Goal: Information Seeking & Learning: Learn about a topic

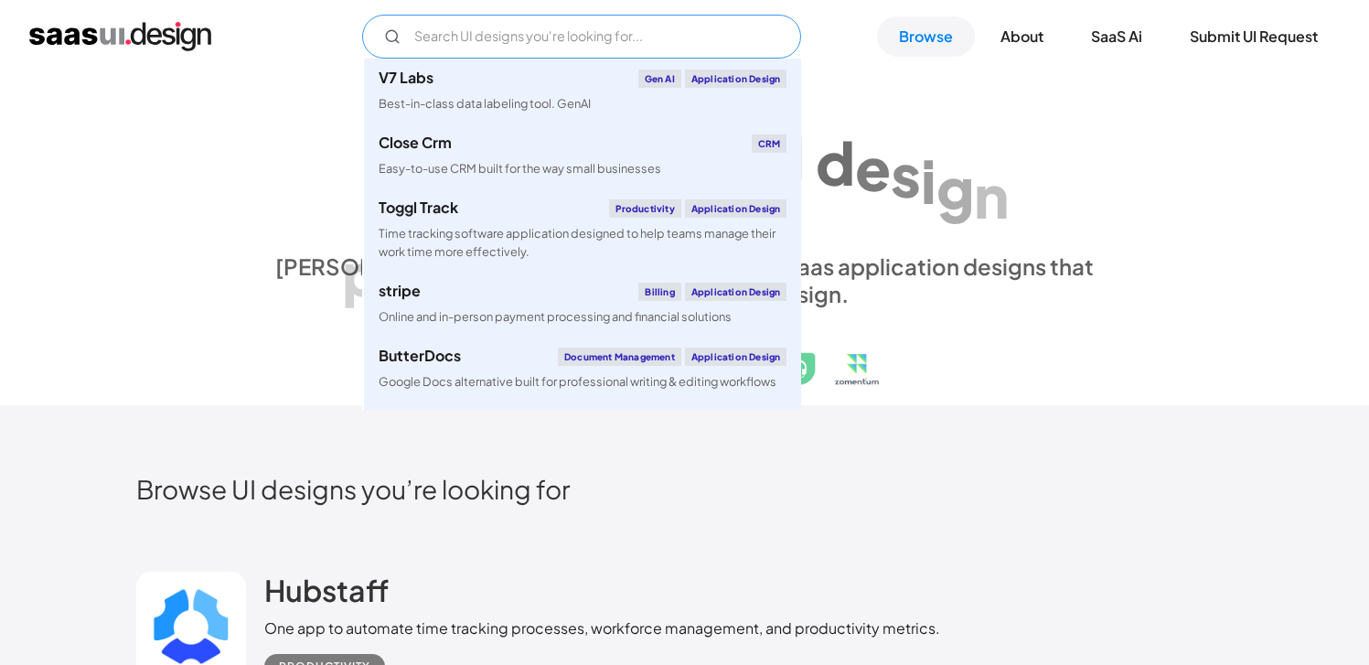
click at [664, 33] on input "Email Form" at bounding box center [581, 37] width 439 height 44
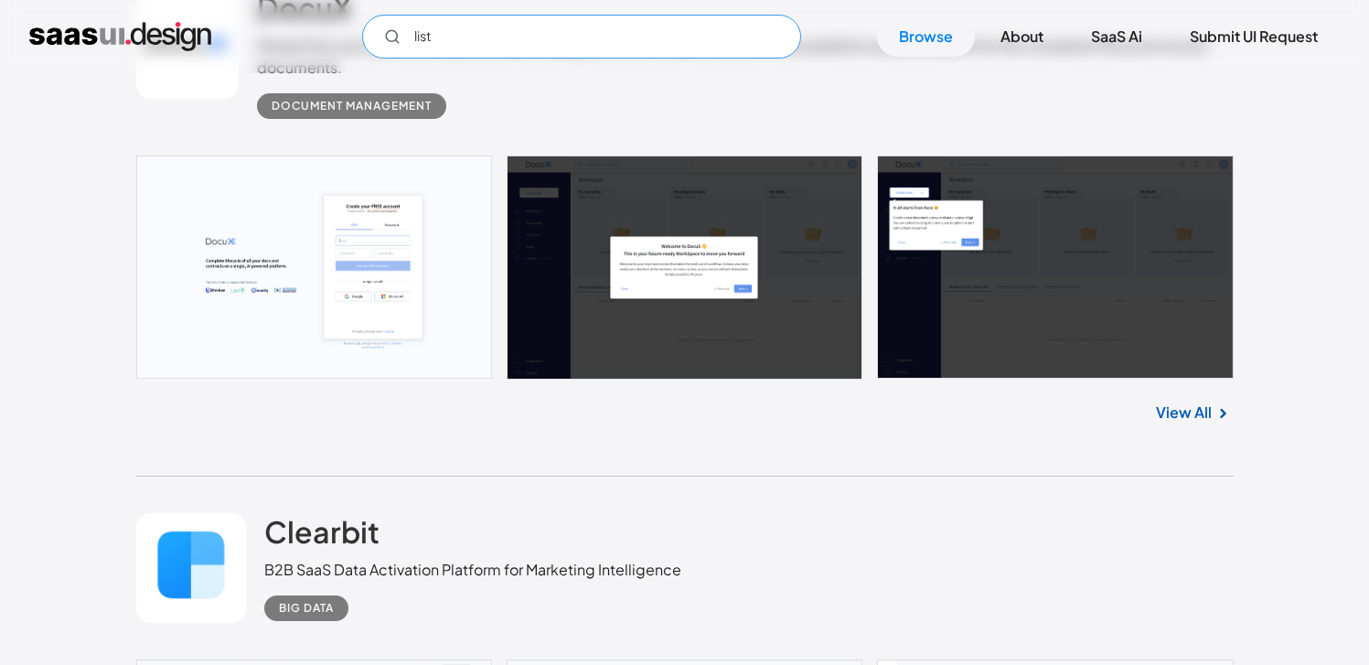
scroll to position [2551, 0]
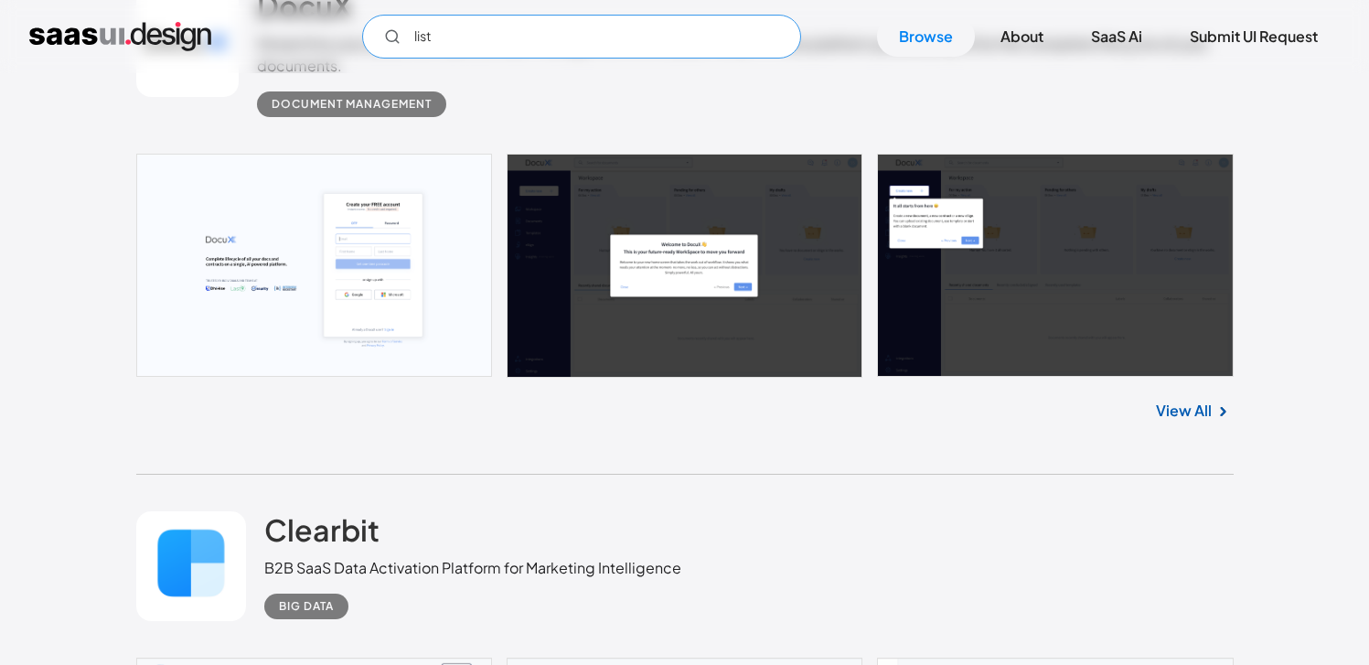
type input "list"
click at [1212, 405] on img at bounding box center [1223, 412] width 22 height 22
click at [1193, 405] on link "View All" at bounding box center [1184, 411] width 56 height 22
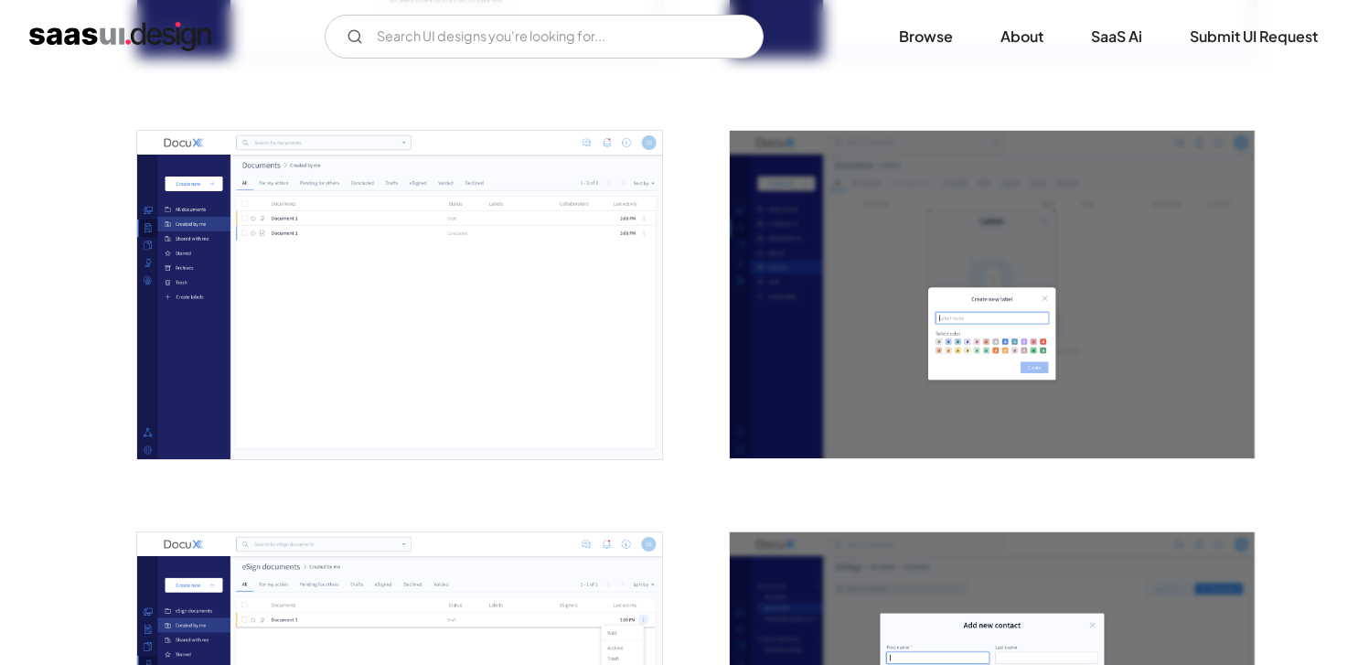
scroll to position [2702, 0]
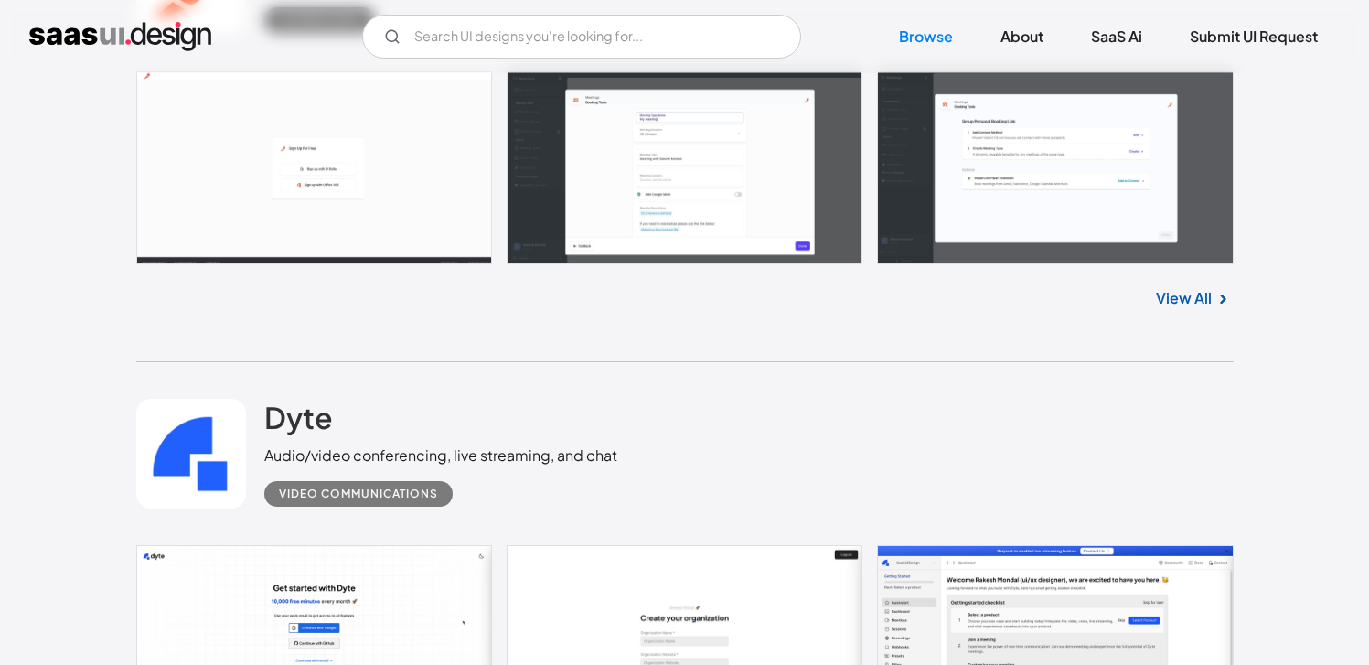
scroll to position [4788, 0]
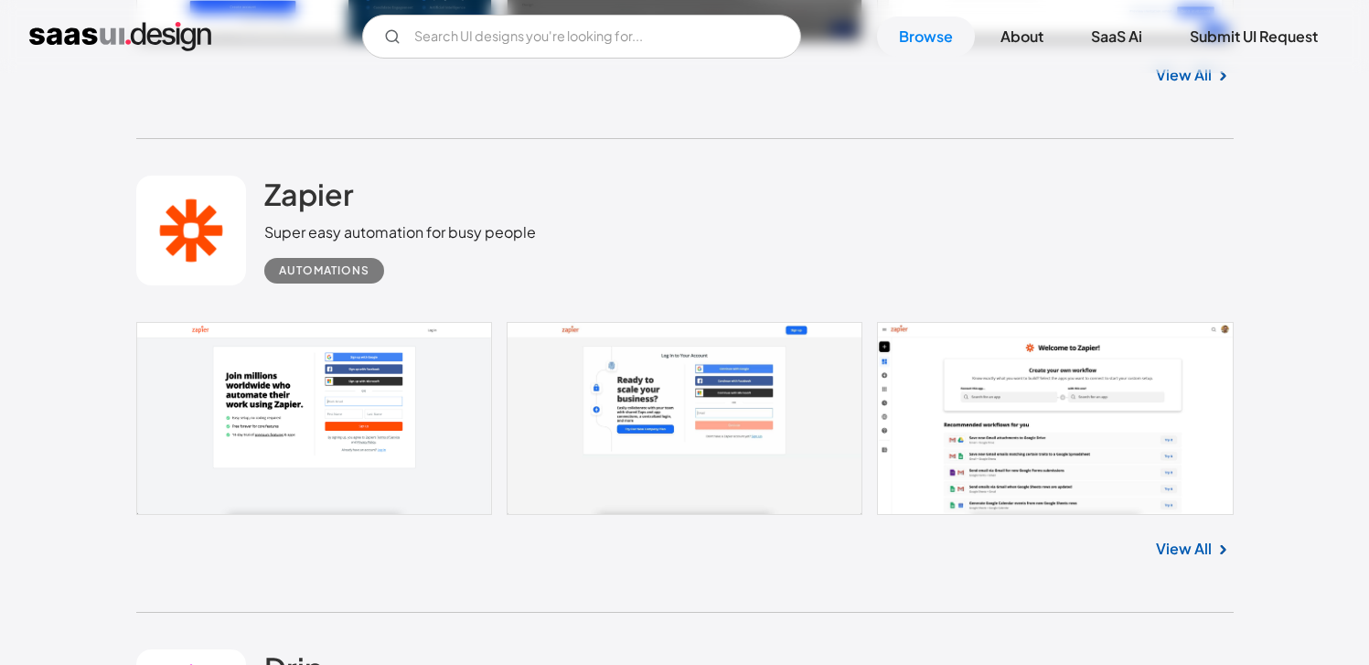
scroll to position [7216, 0]
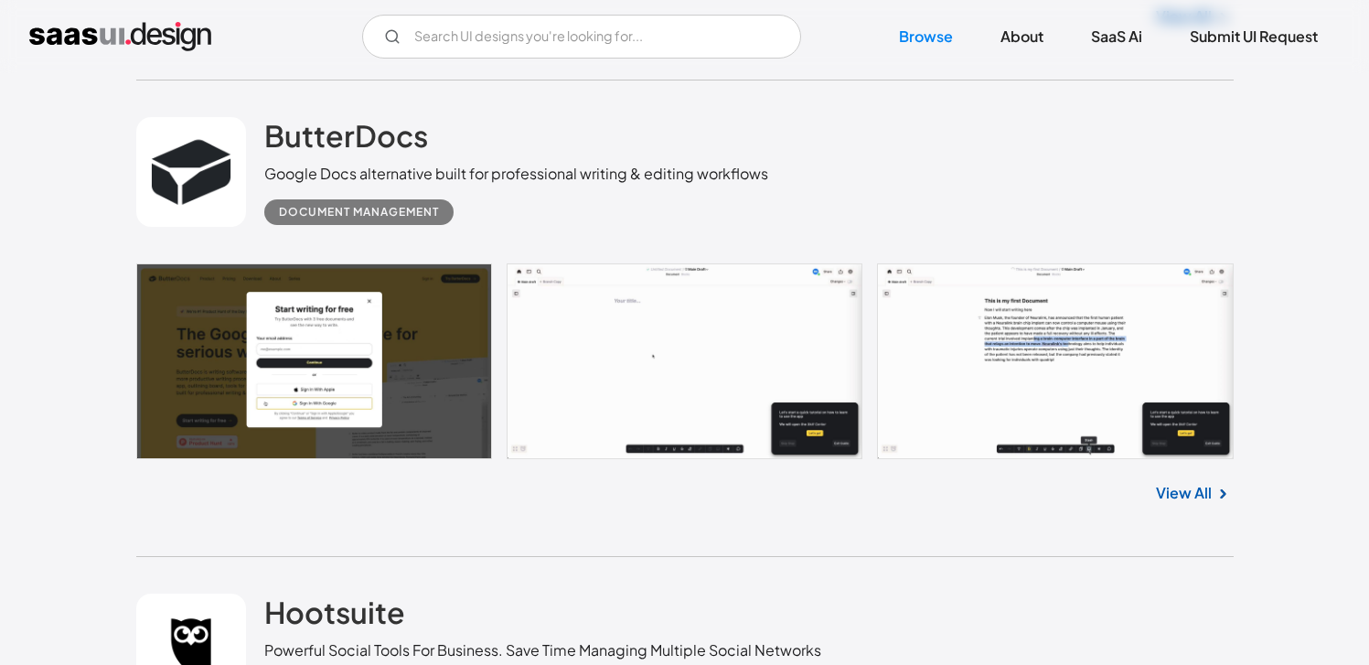
scroll to position [9219, 0]
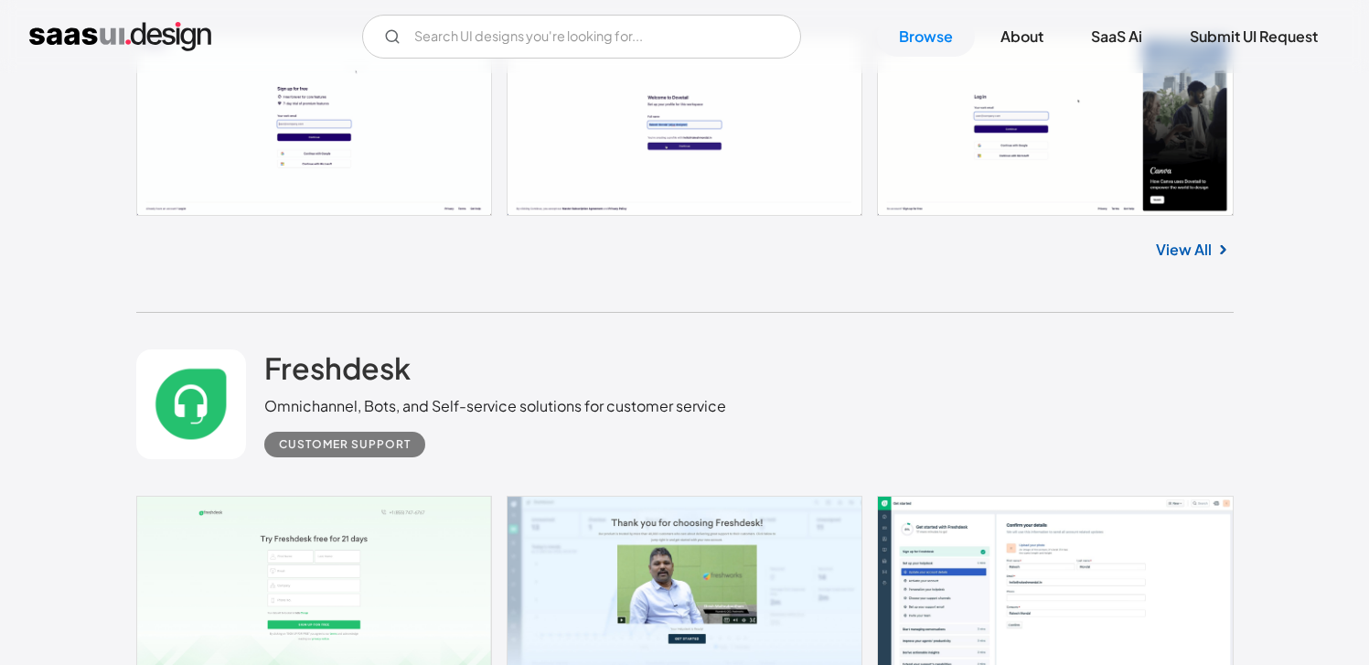
scroll to position [13801, 0]
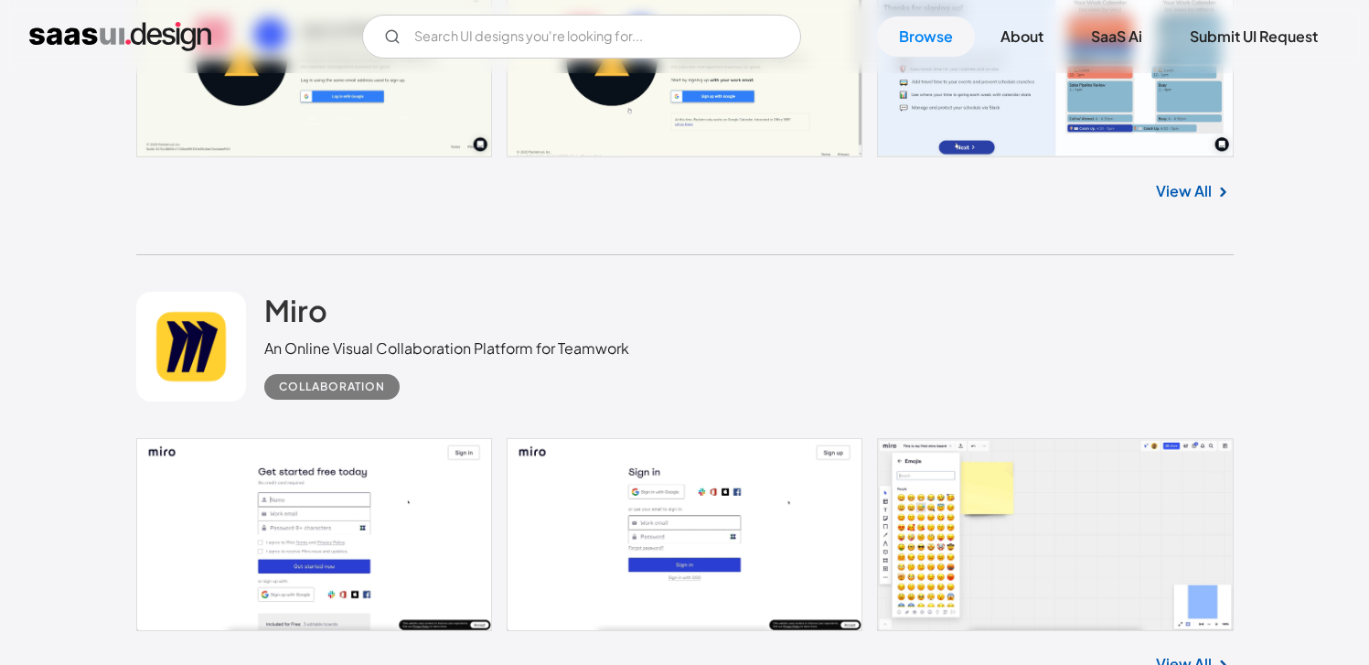
scroll to position [15721, 0]
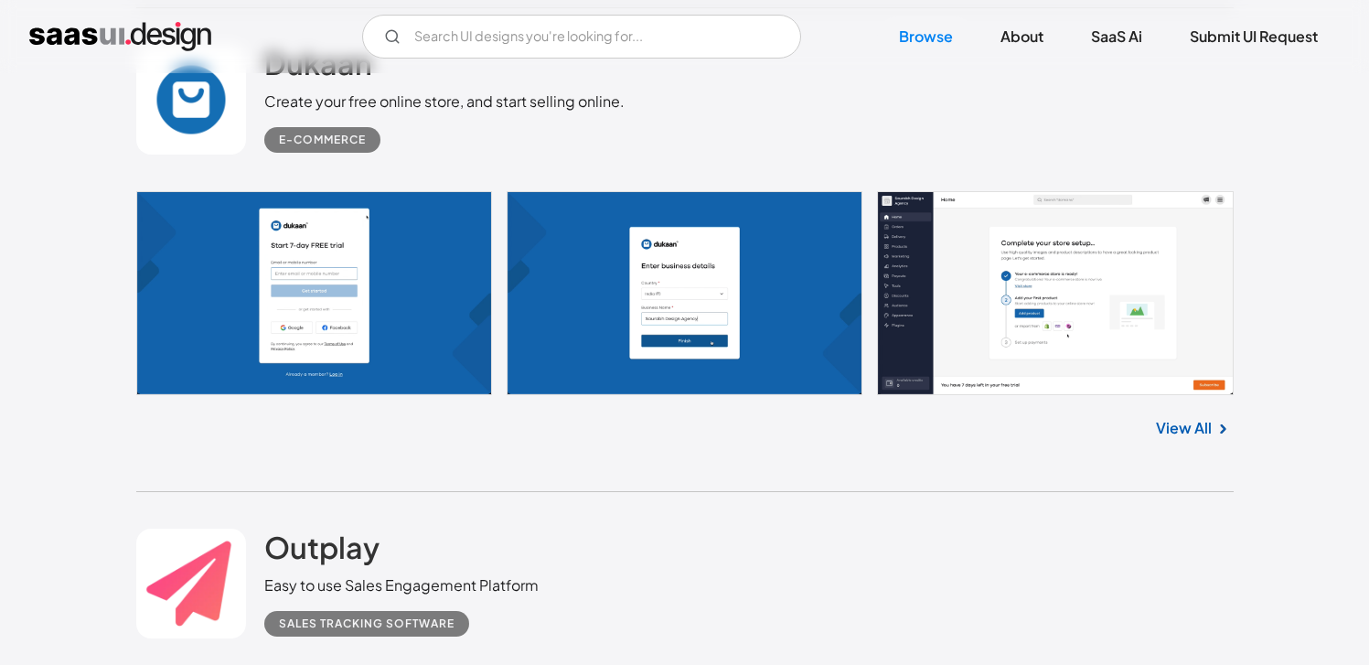
scroll to position [17587, 0]
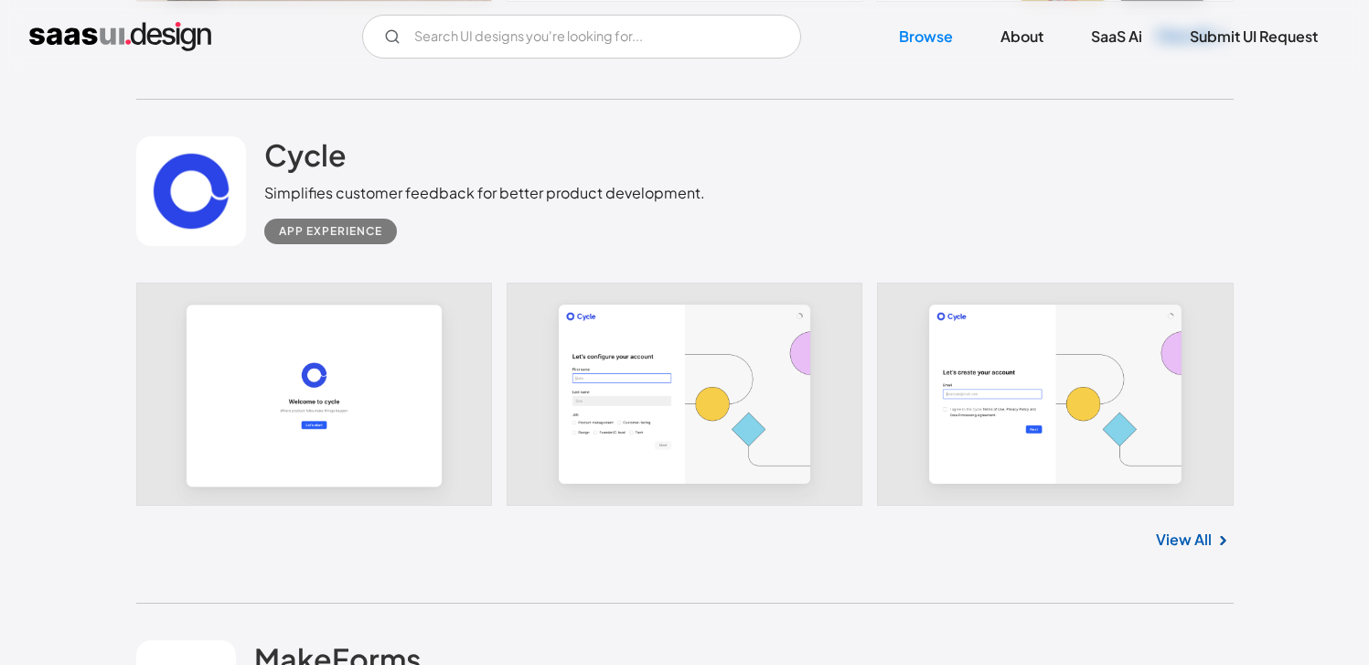
scroll to position [19205, 0]
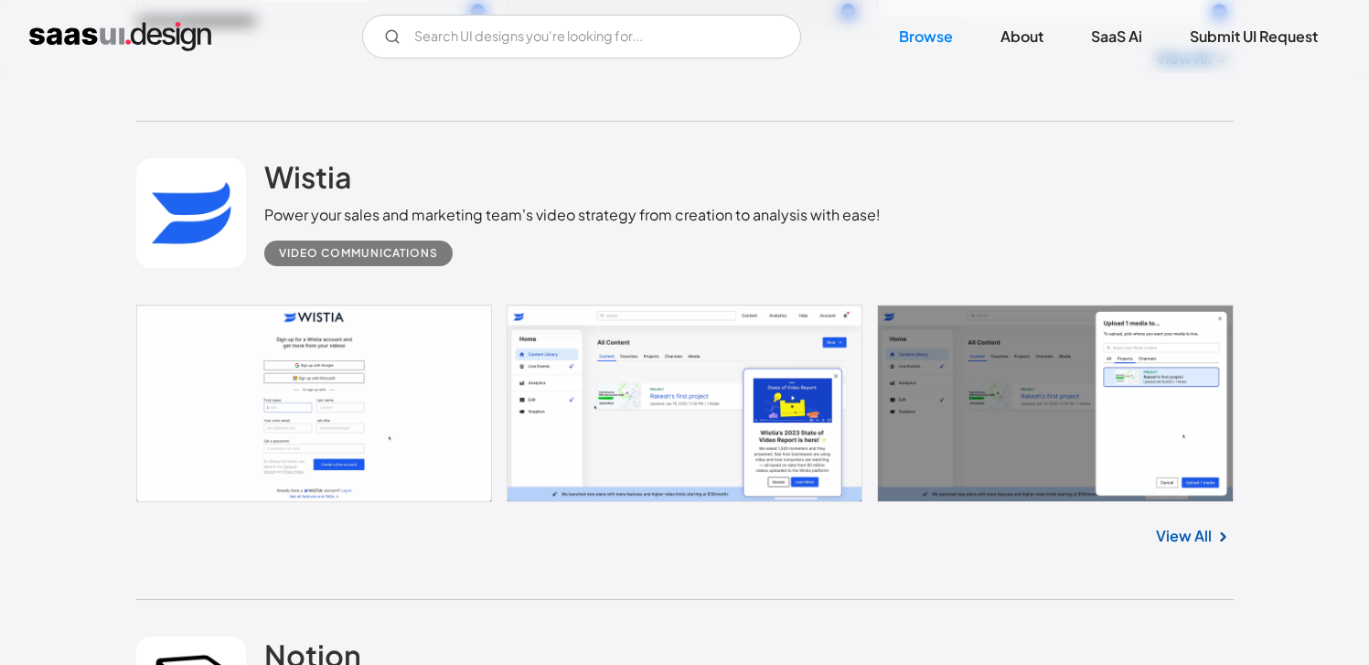
scroll to position [20577, 0]
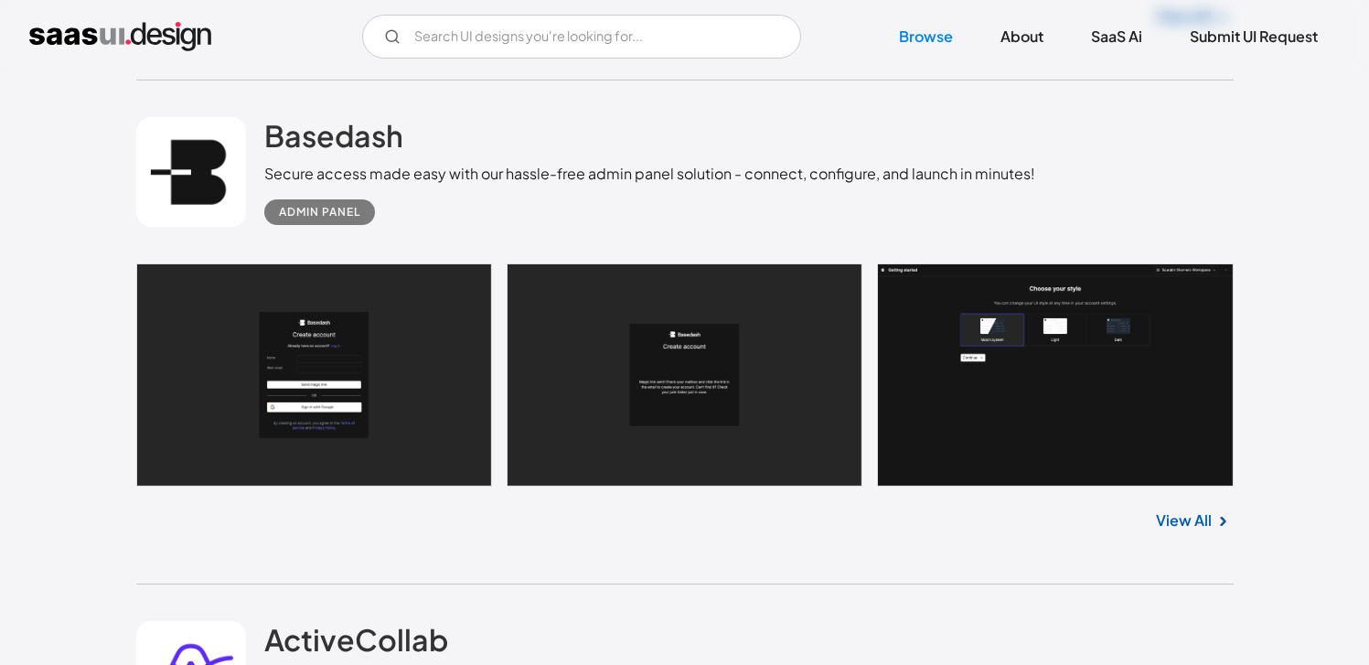
scroll to position [25515, 0]
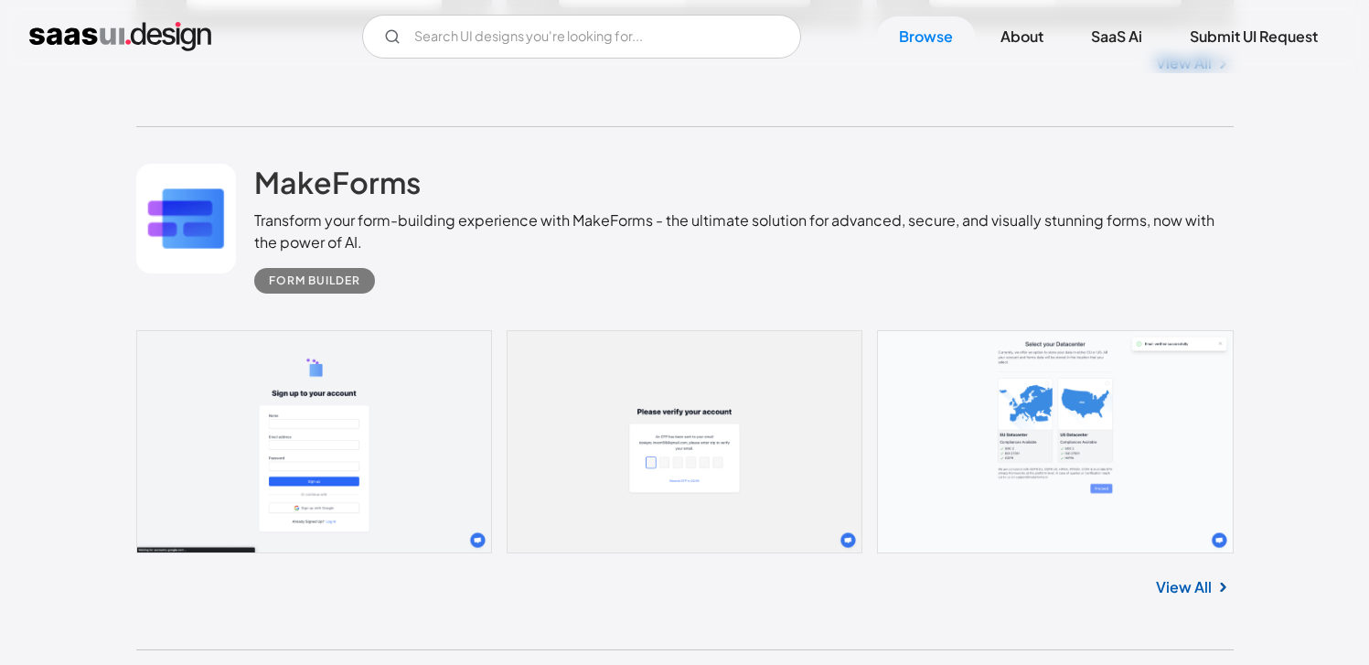
scroll to position [19631, 0]
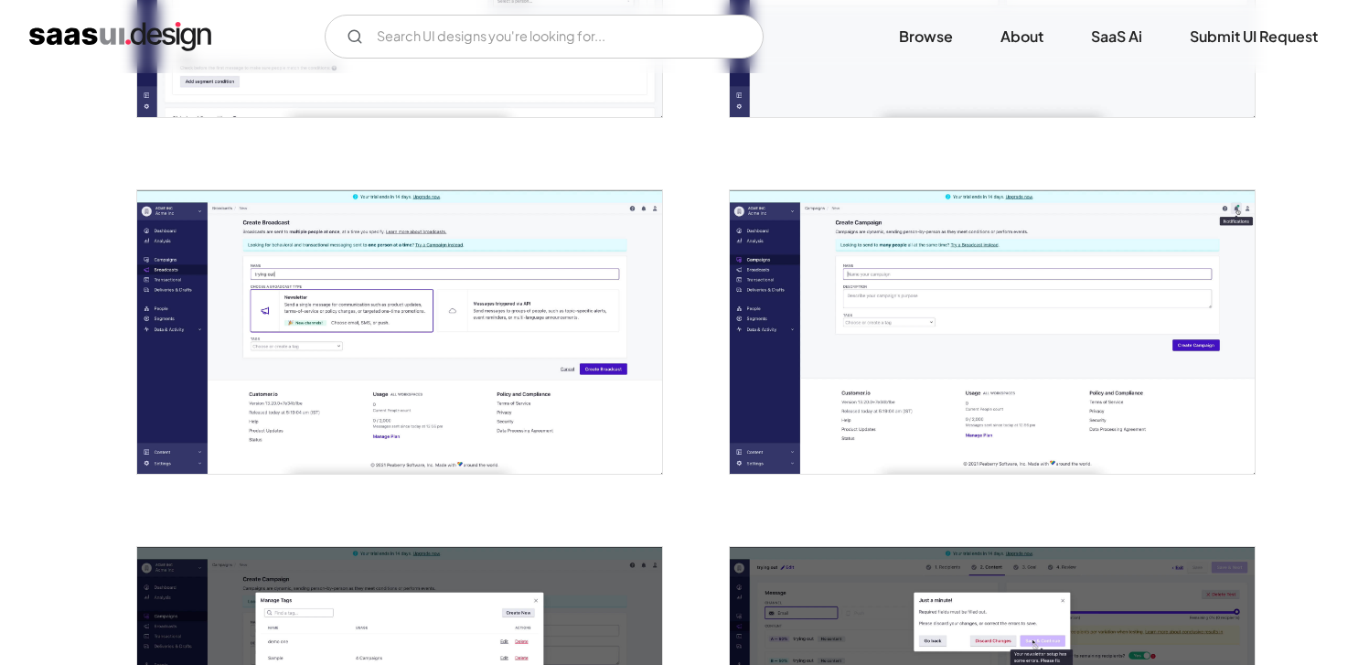
scroll to position [2401, 0]
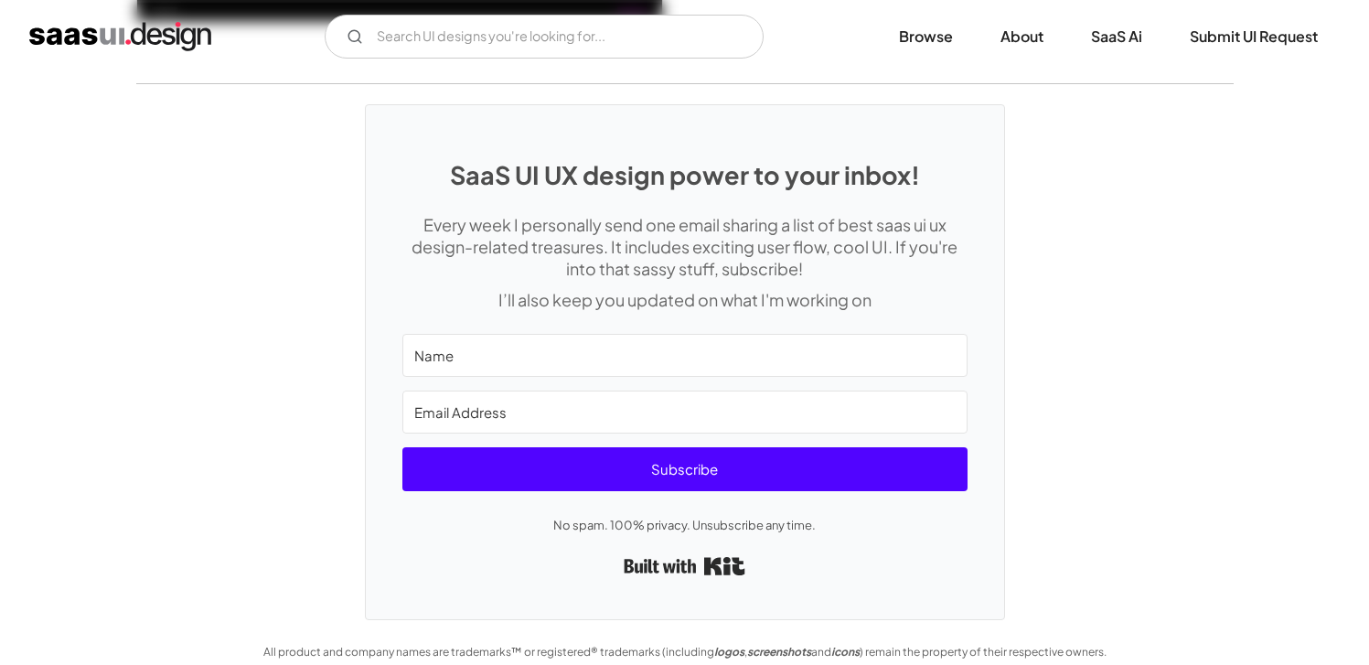
scroll to position [4968, 0]
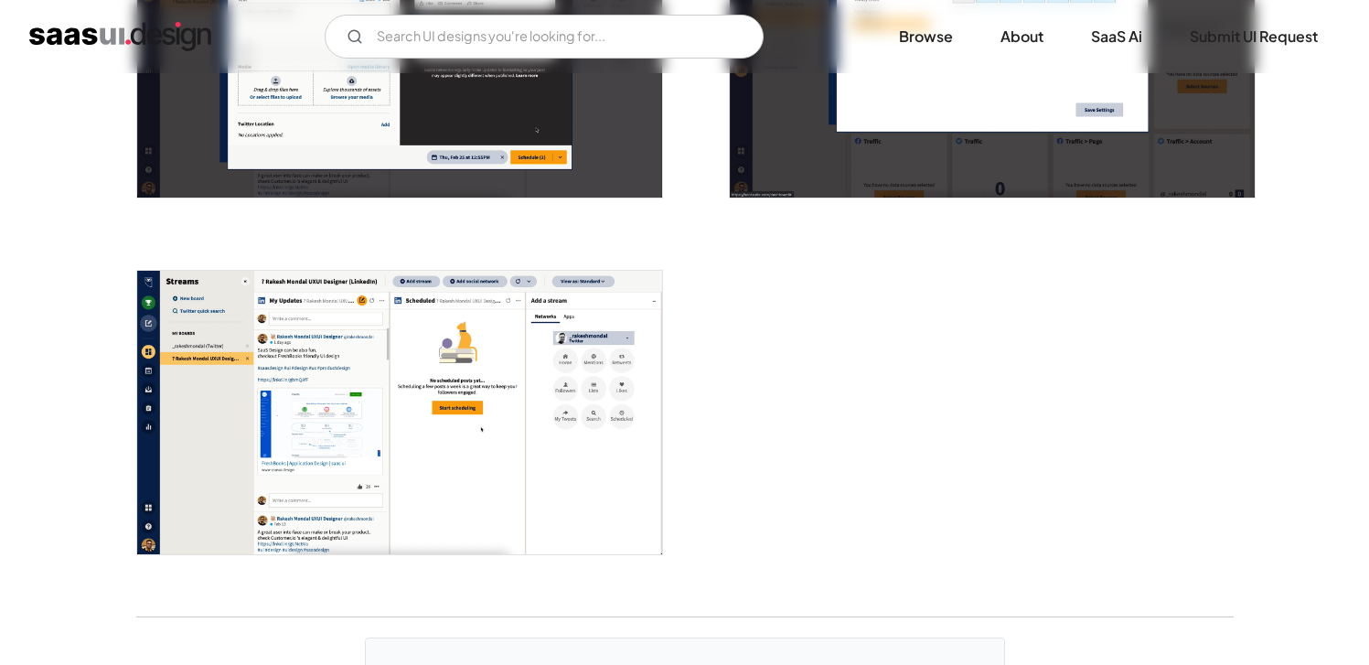
scroll to position [3364, 0]
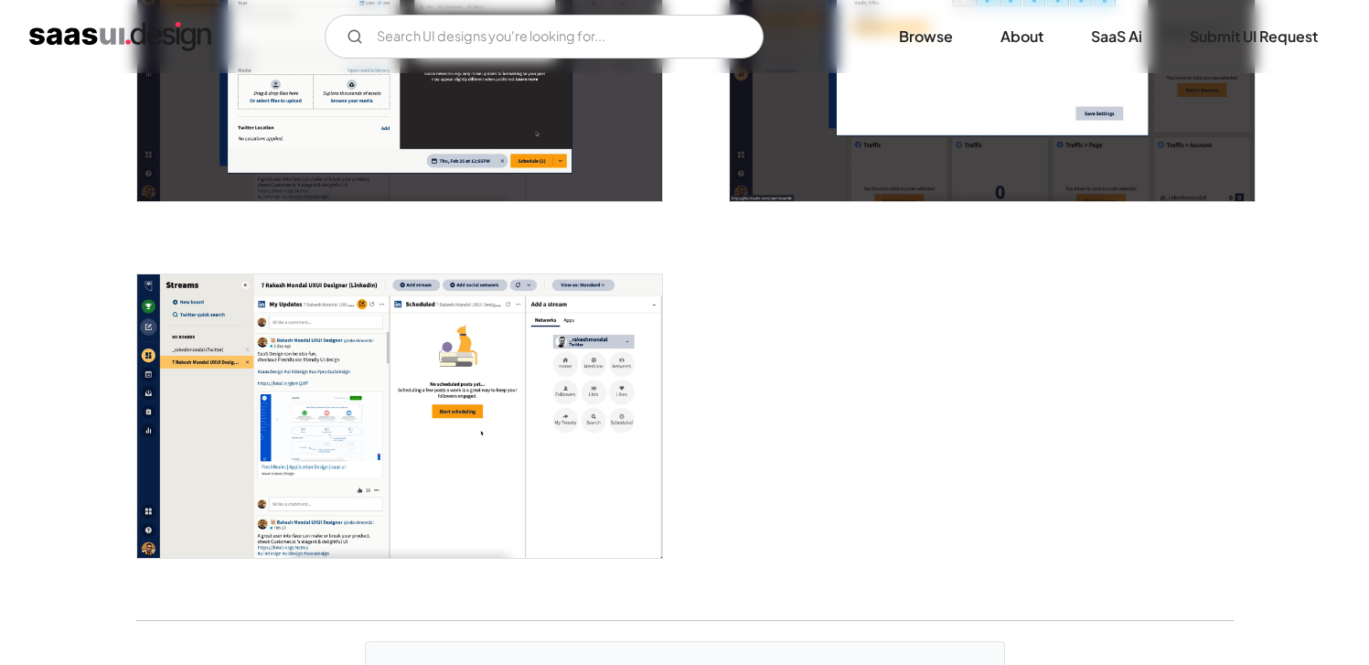
drag, startPoint x: 836, startPoint y: 397, endPoint x: 853, endPoint y: 394, distance: 17.6
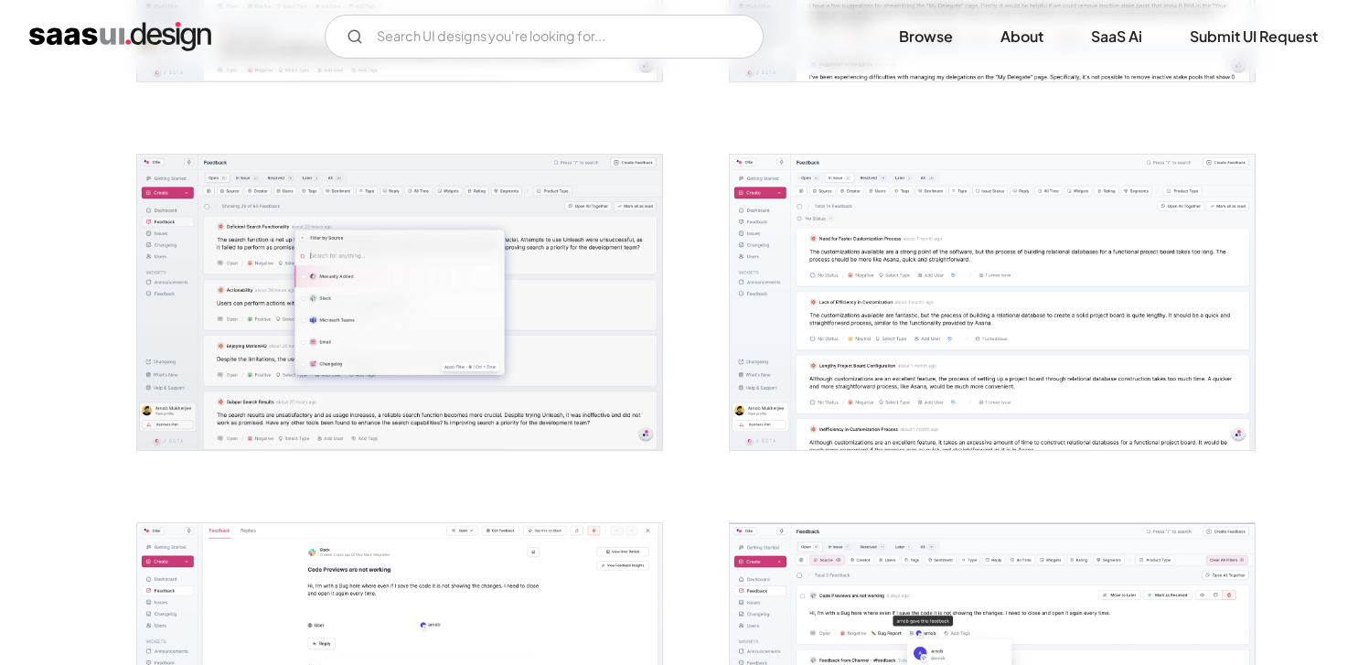
scroll to position [2467, 0]
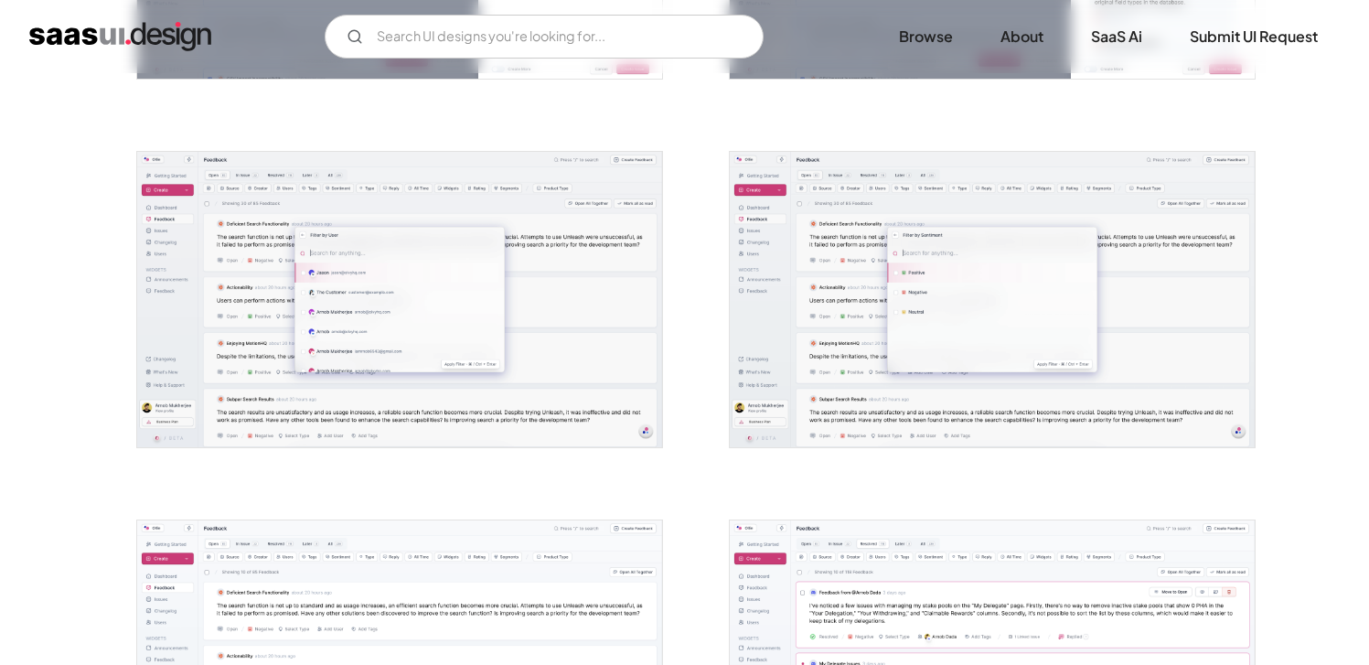
drag, startPoint x: 1054, startPoint y: 422, endPoint x: 1042, endPoint y: 413, distance: 15.7
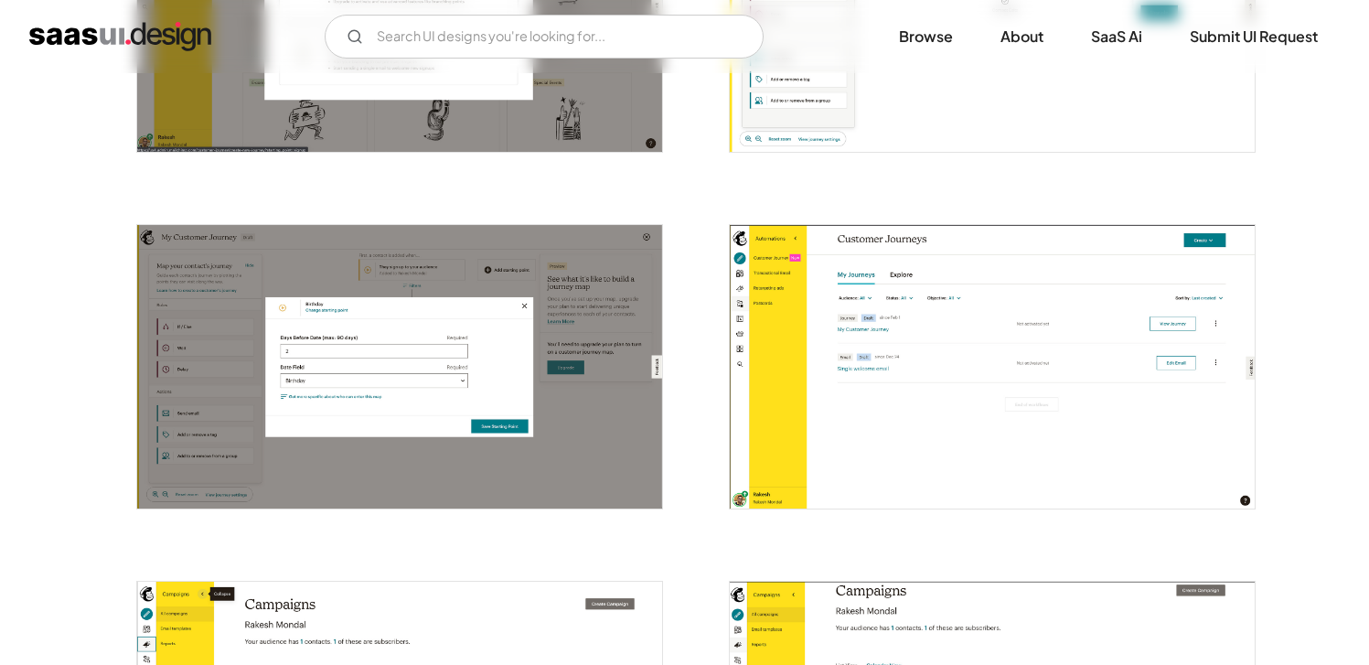
scroll to position [1866, 0]
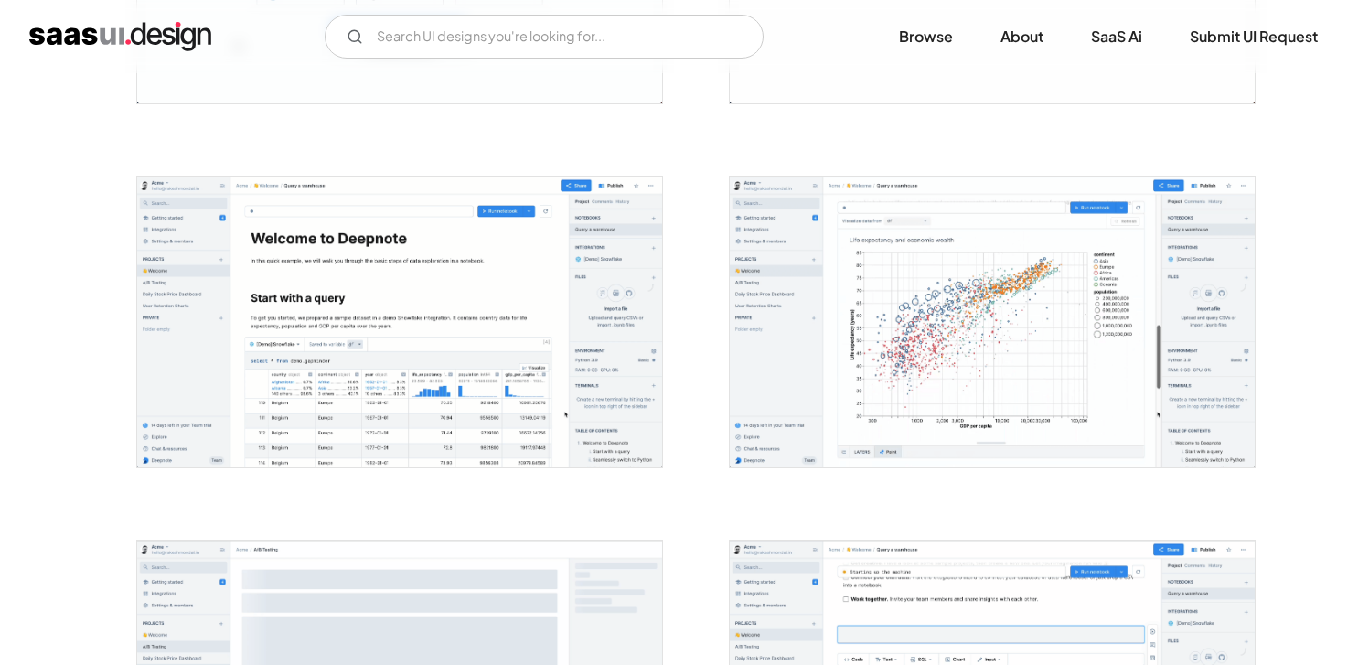
scroll to position [3525, 0]
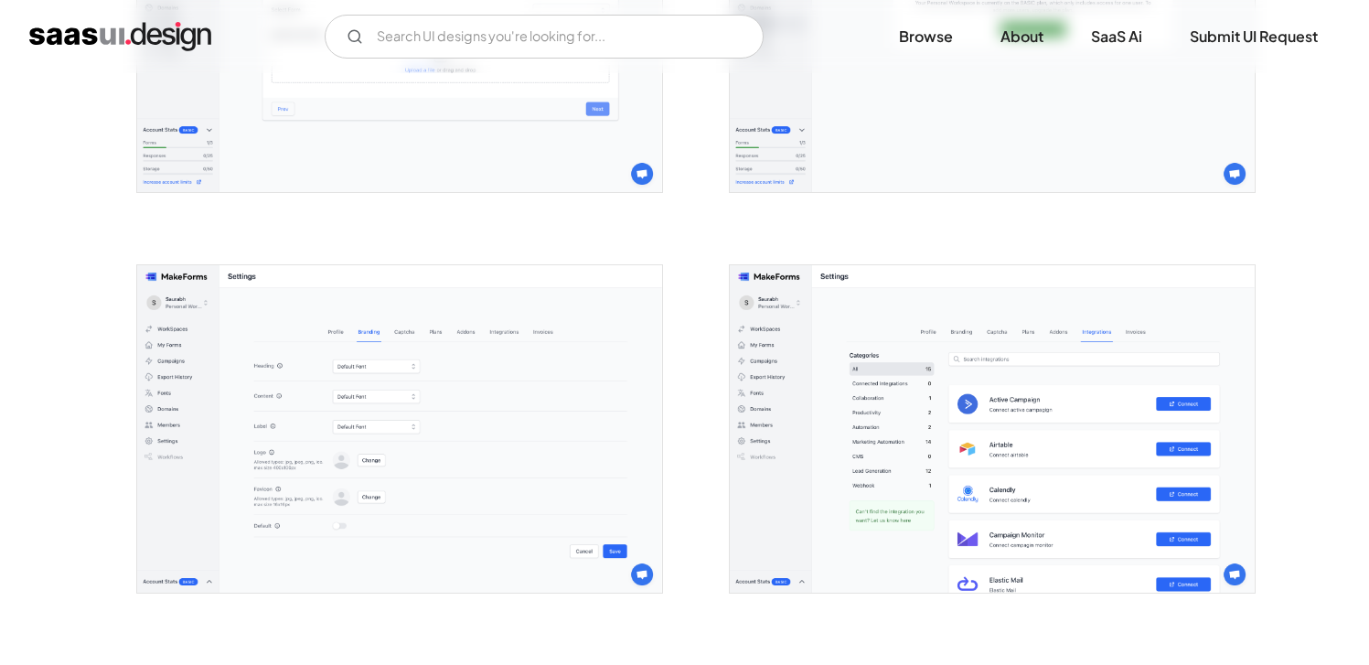
scroll to position [4211, 0]
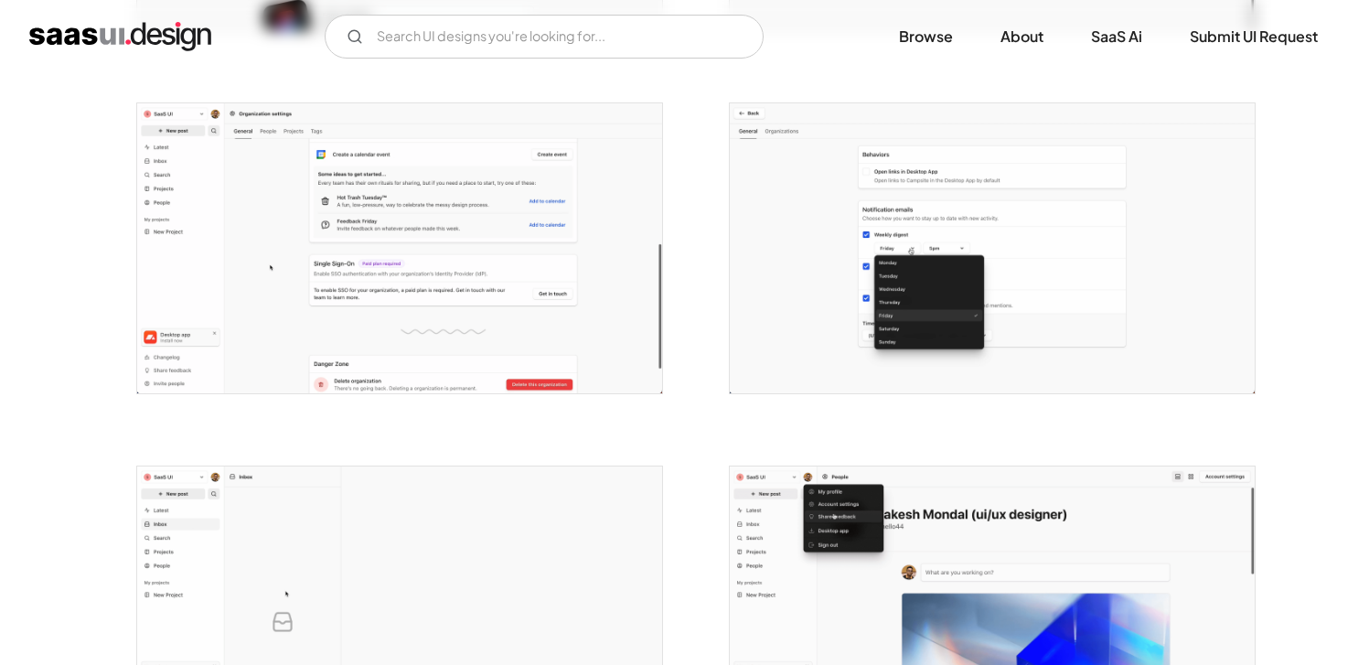
scroll to position [3571, 0]
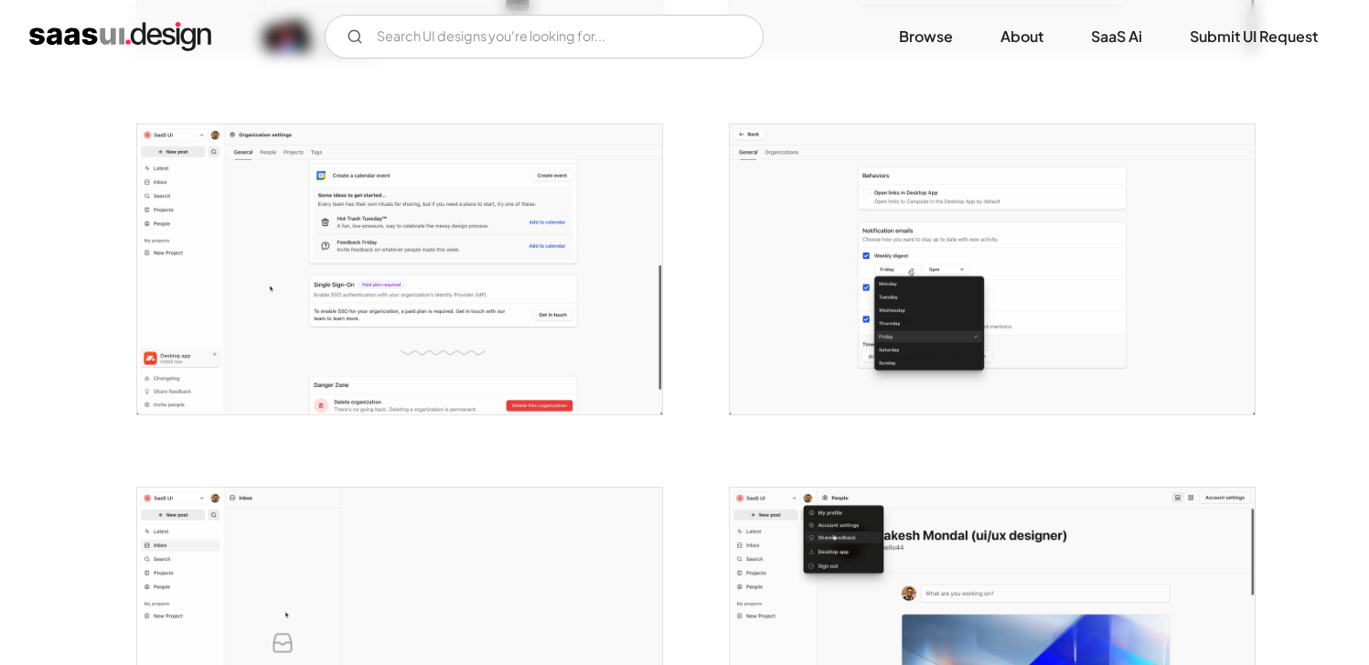
drag, startPoint x: 1114, startPoint y: 384, endPoint x: 1123, endPoint y: 385, distance: 9.2
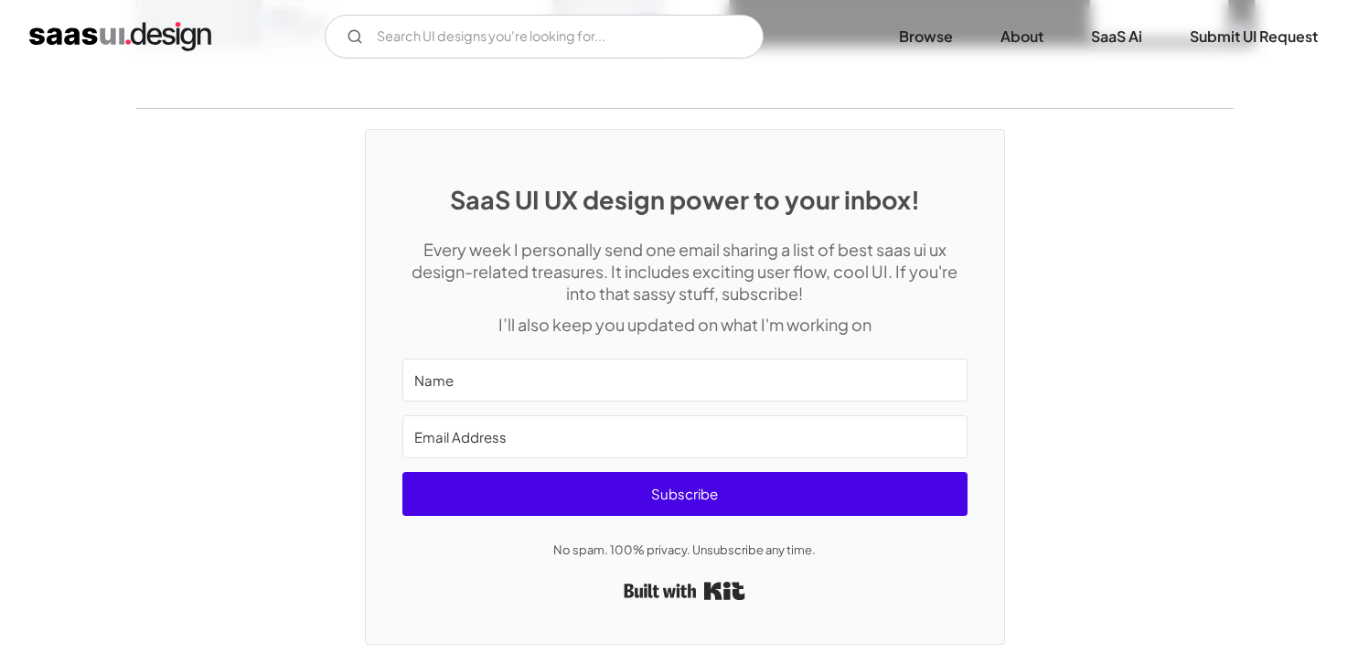
scroll to position [4318, 0]
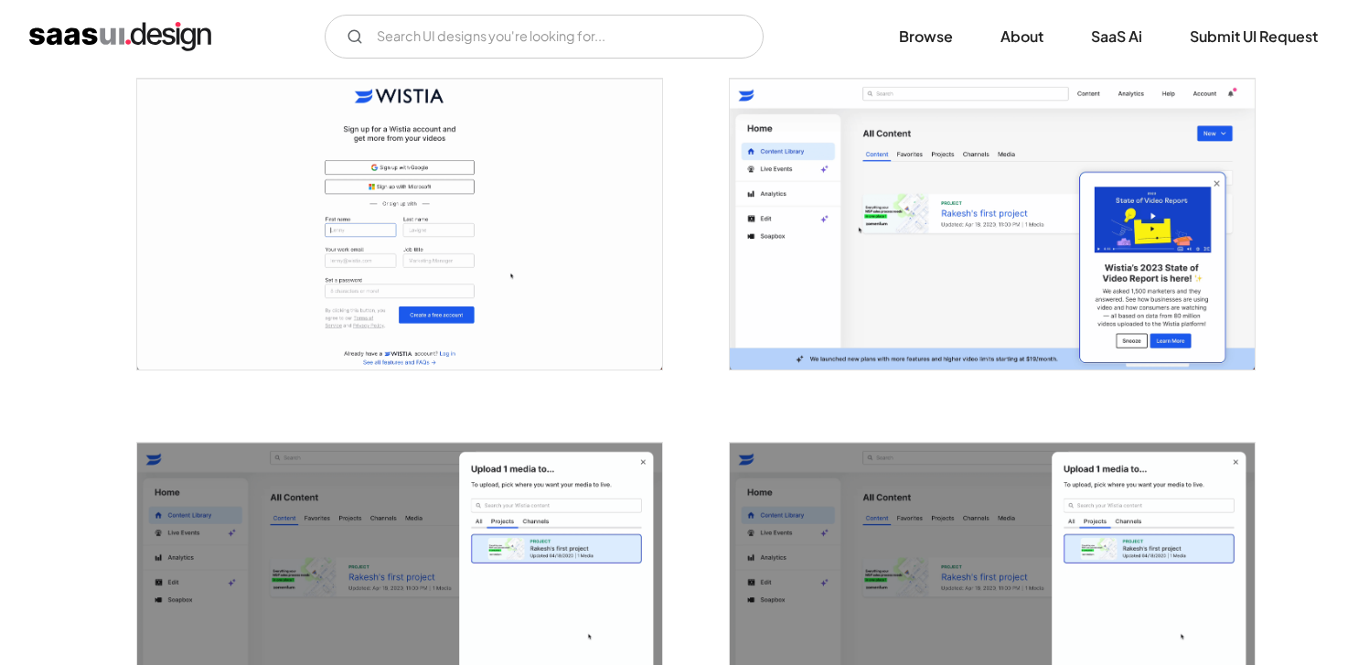
scroll to position [123, 0]
